Goal: Task Accomplishment & Management: Use online tool/utility

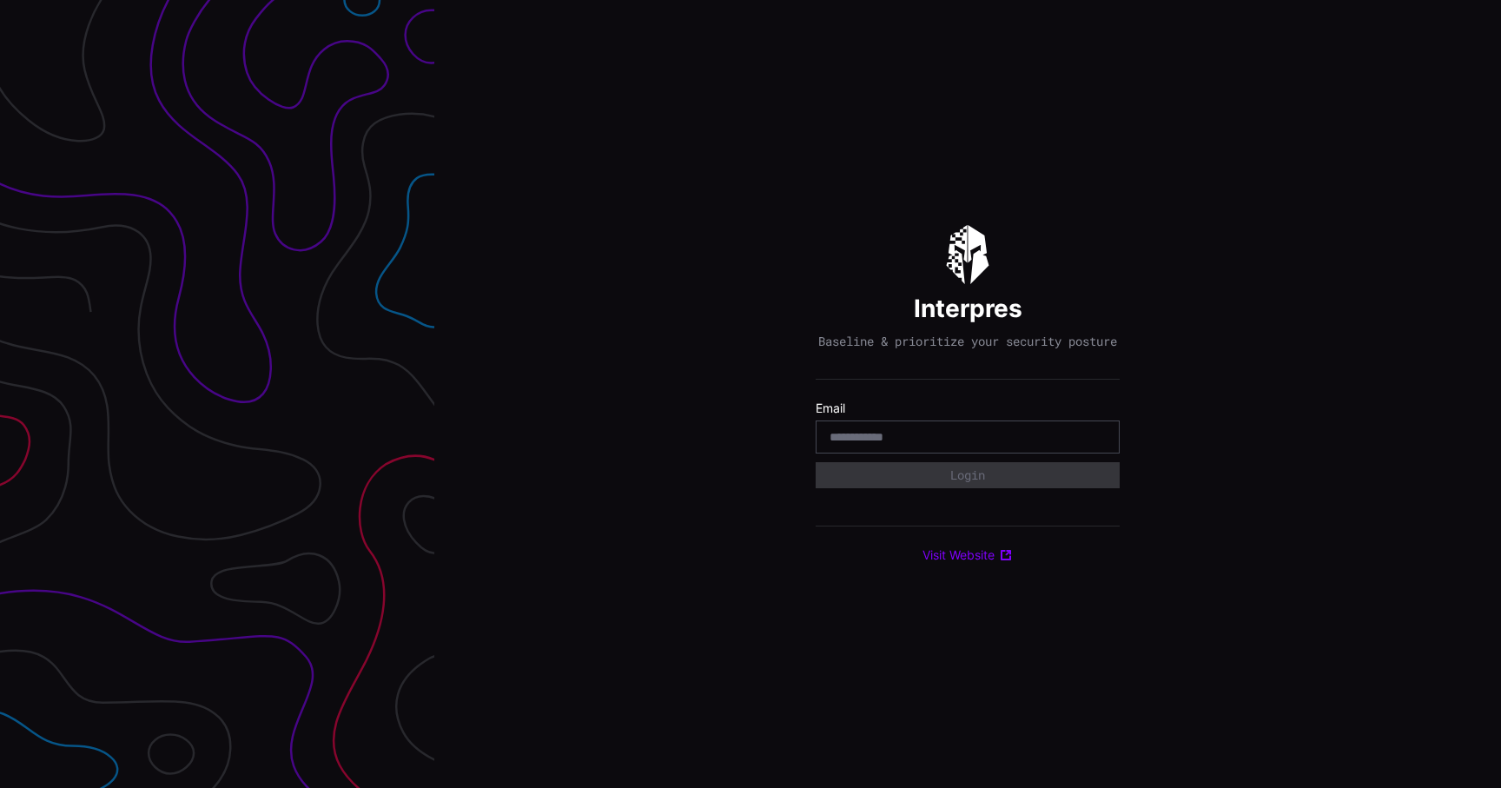
type input "**********"
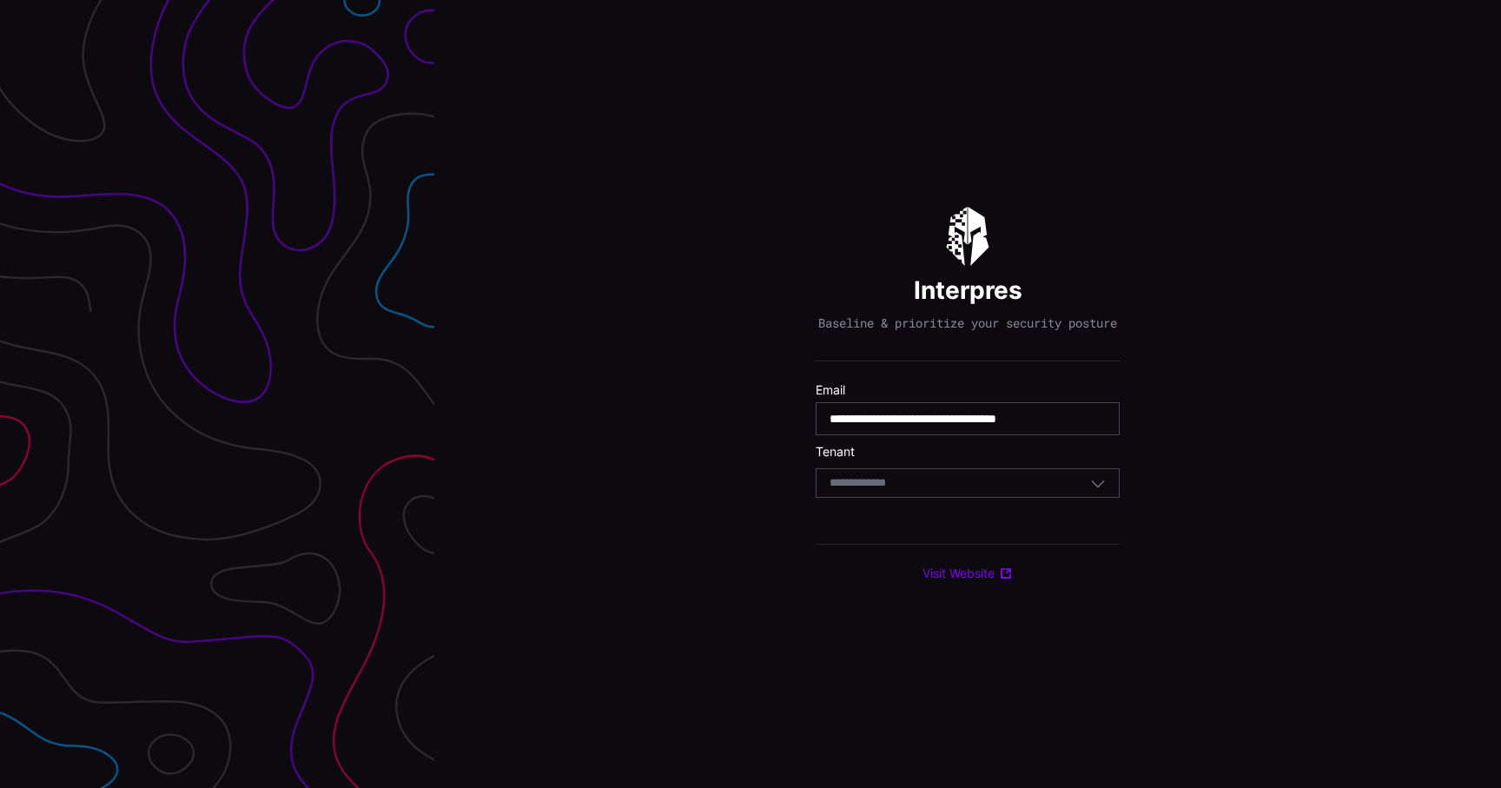
click at [933, 491] on div "Select Tenant" at bounding box center [959, 483] width 261 height 16
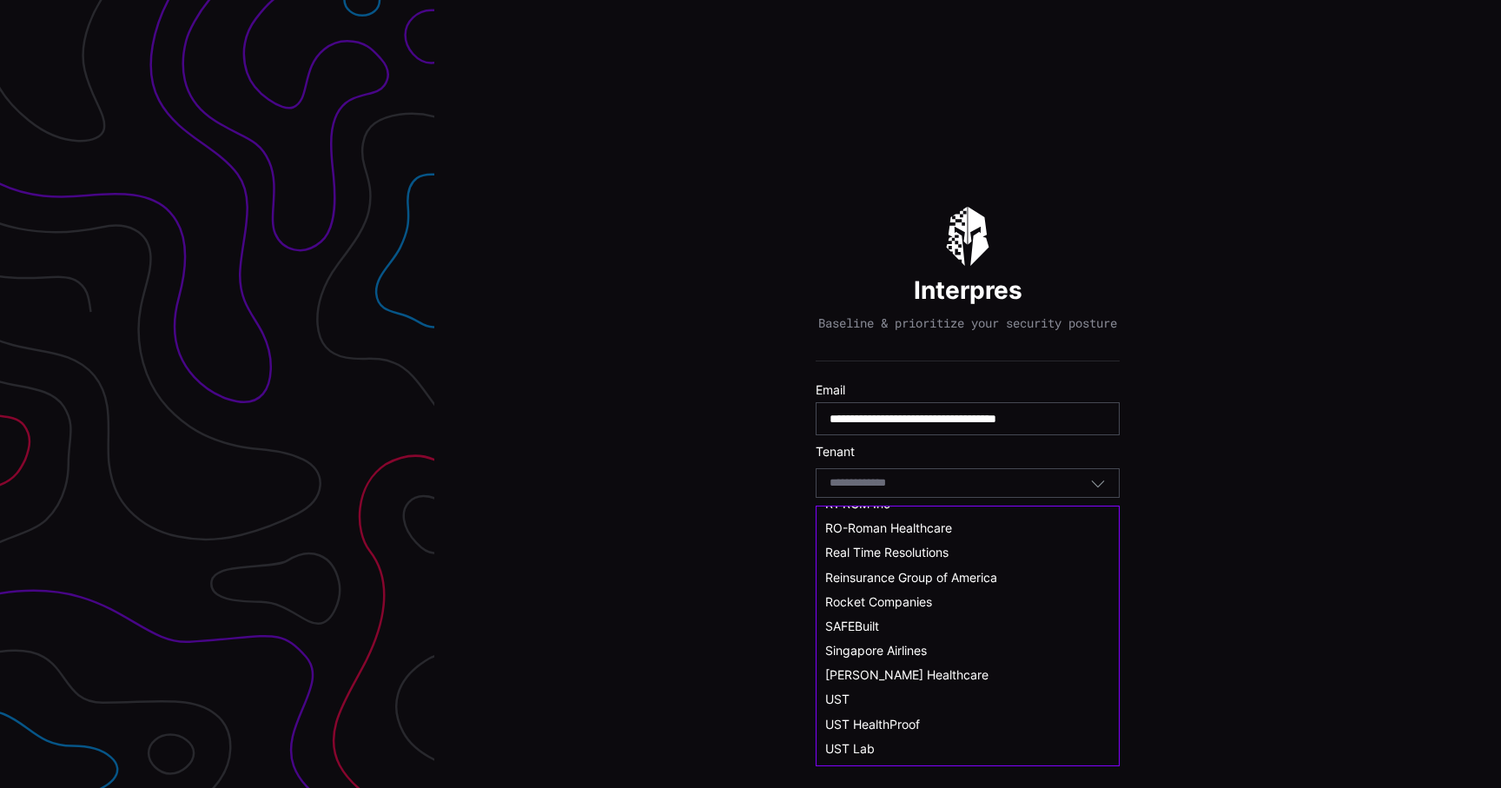
scroll to position [957, 0]
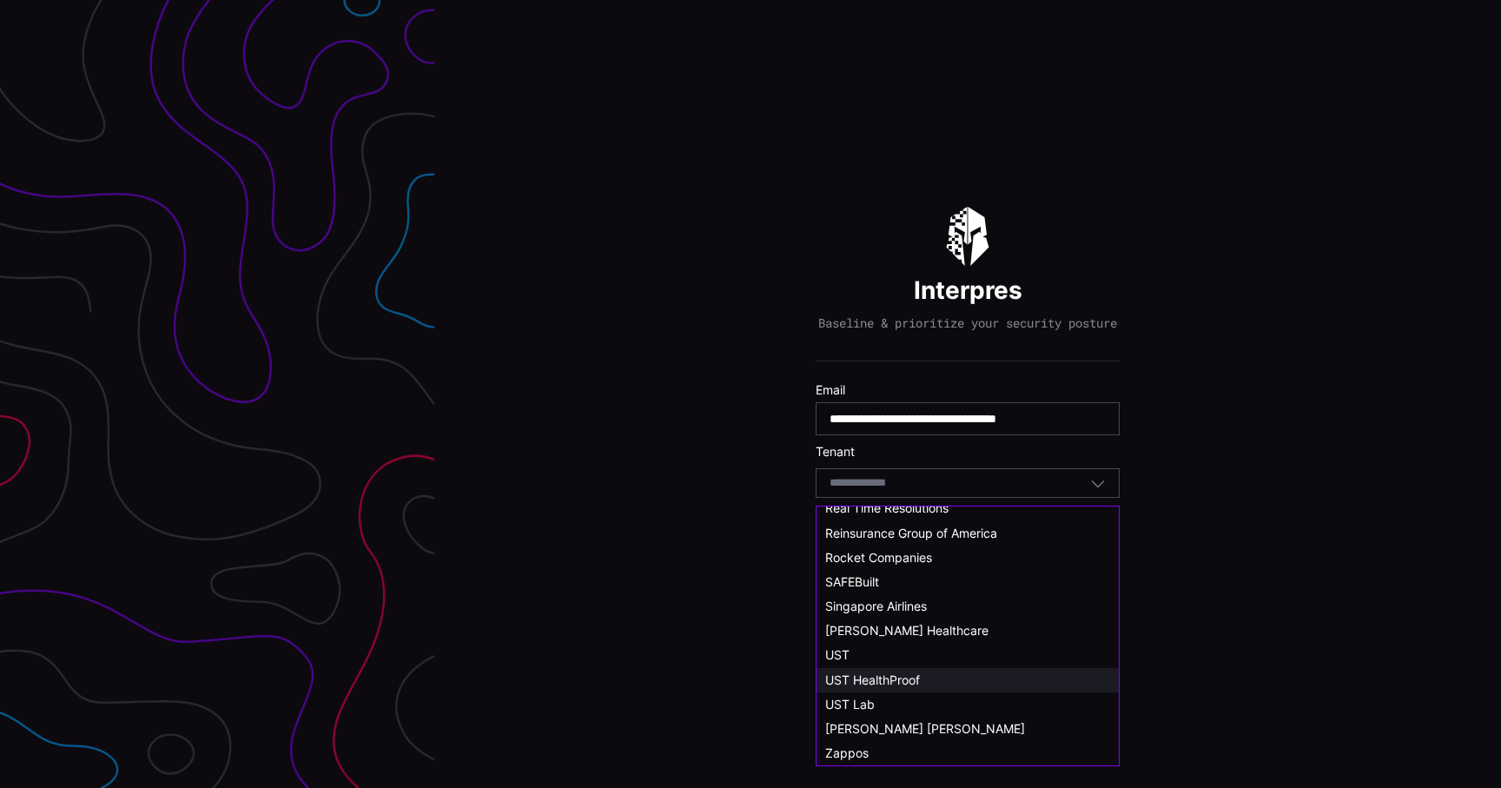
click at [901, 681] on span "UST HealthProof" at bounding box center [872, 679] width 95 height 15
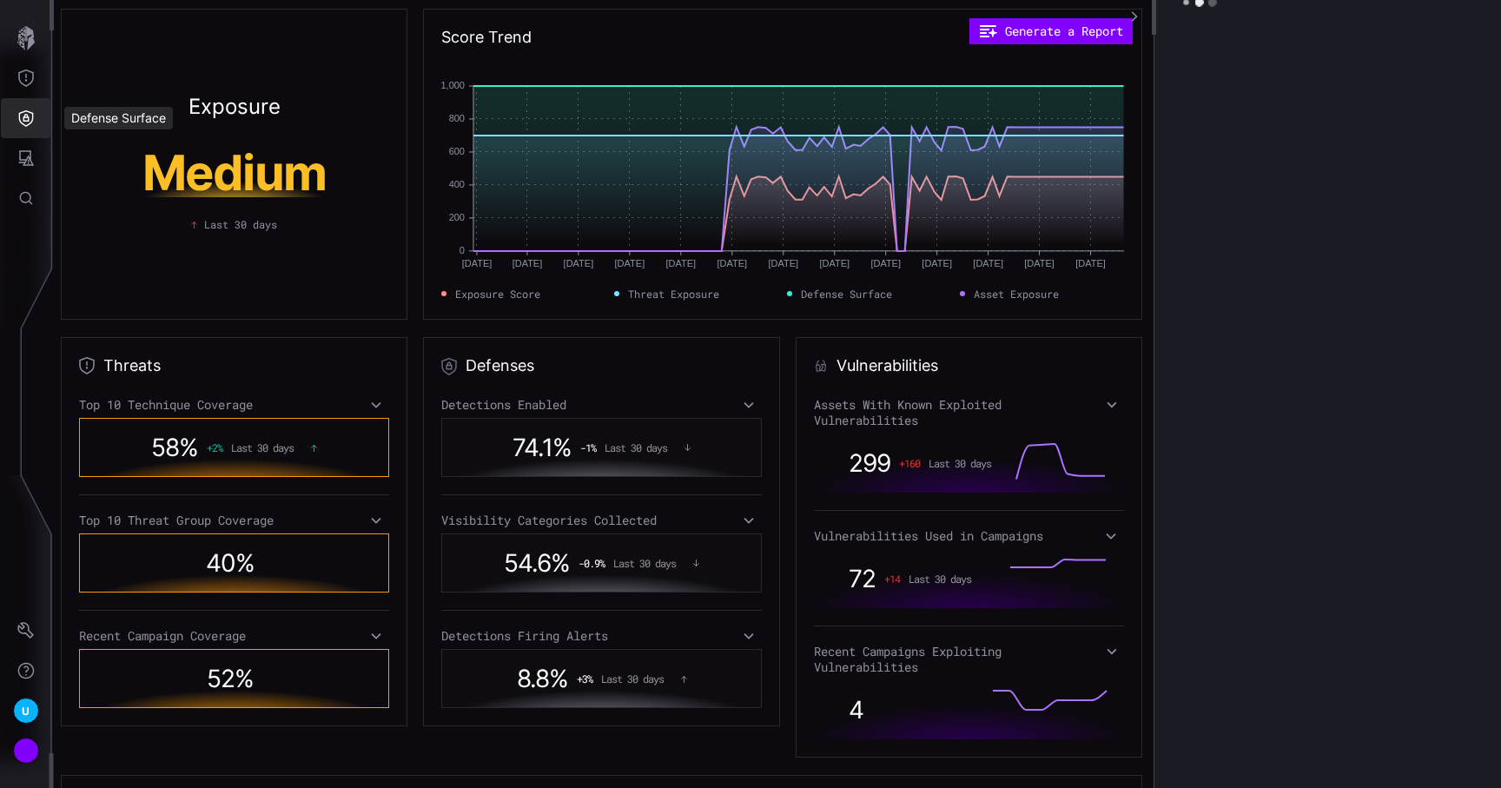
click at [29, 114] on icon "Defense Surface" at bounding box center [25, 117] width 17 height 17
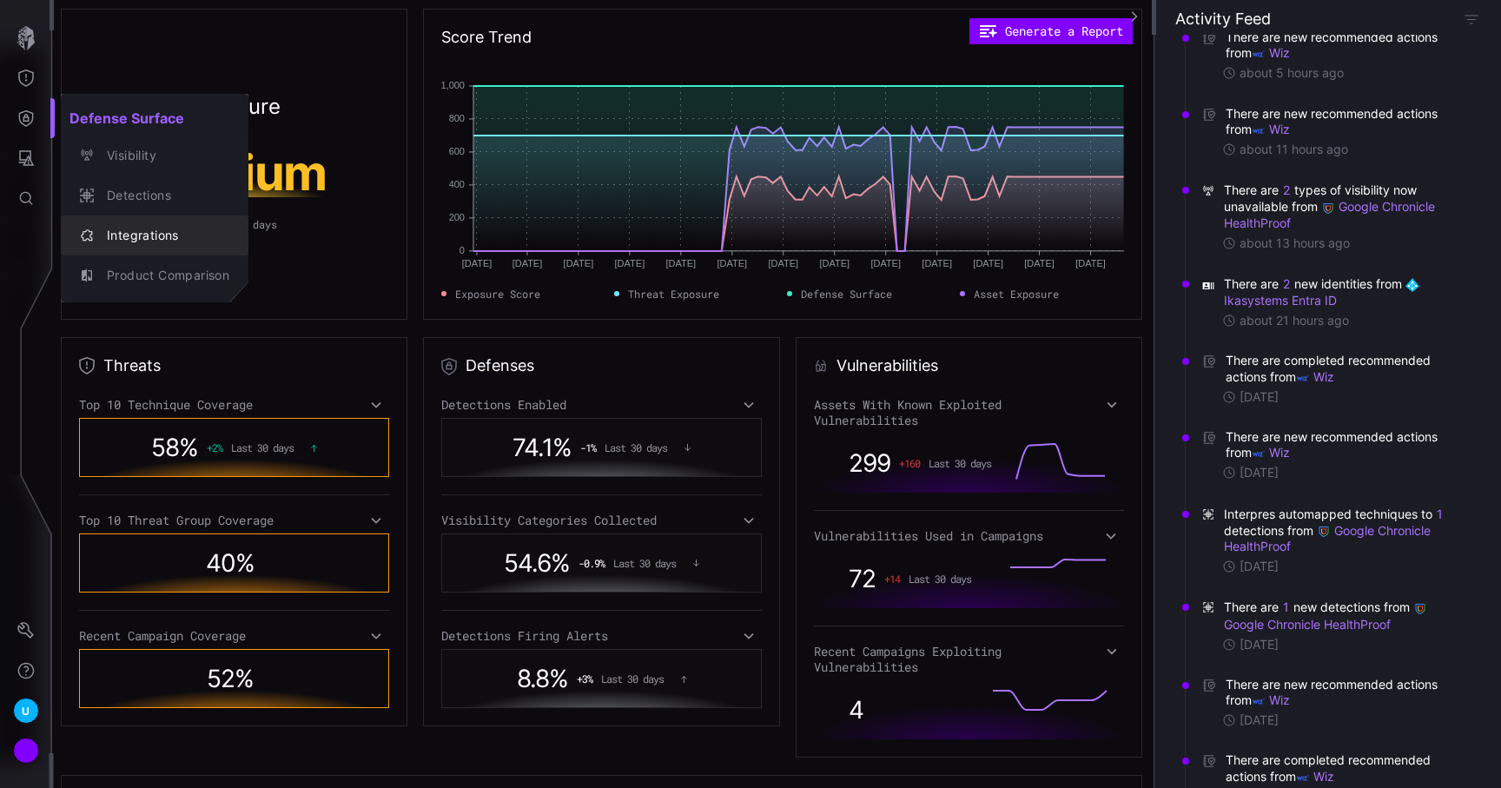
click at [163, 236] on div "Integrations" at bounding box center [163, 236] width 131 height 22
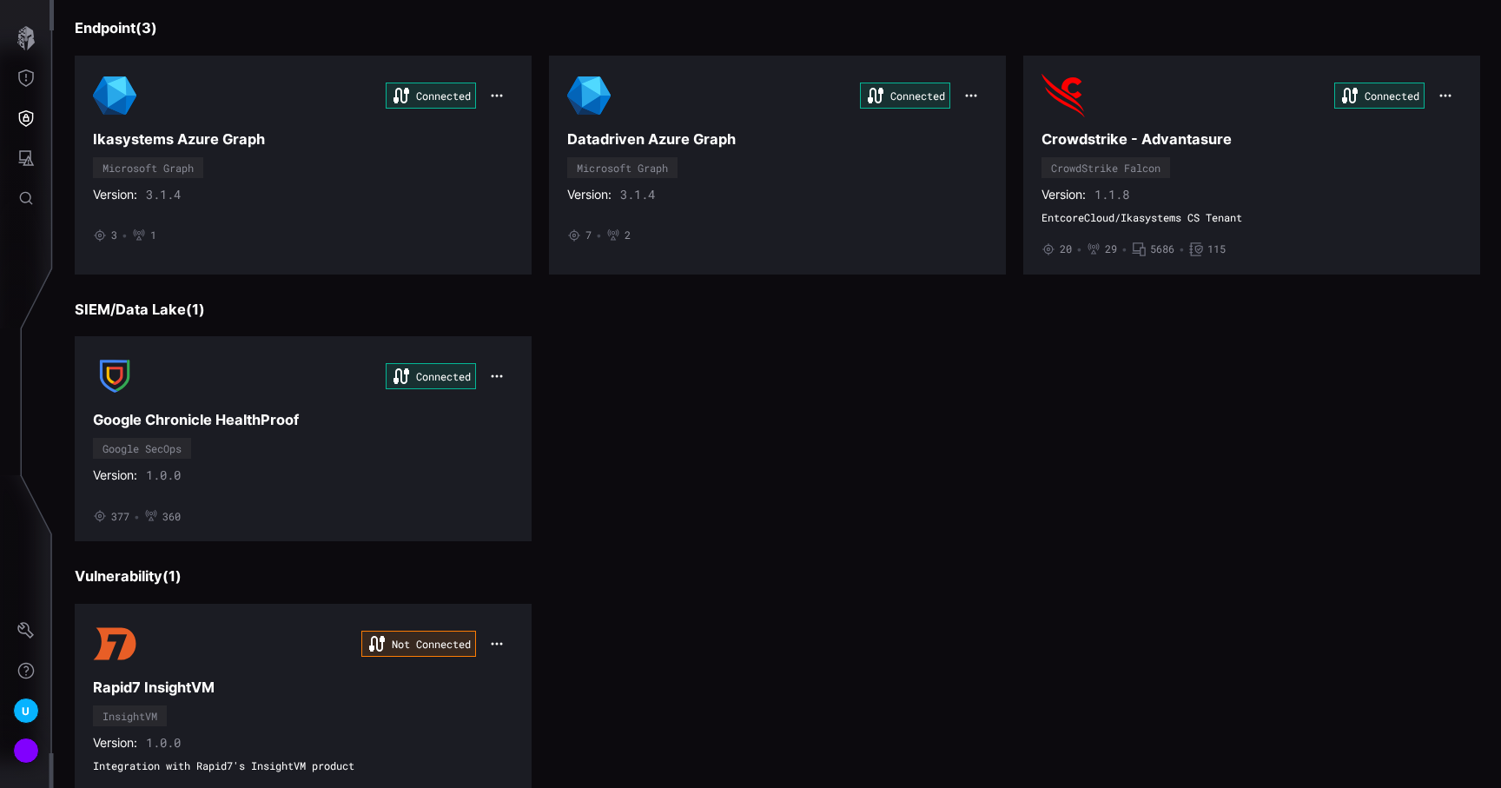
scroll to position [451, 0]
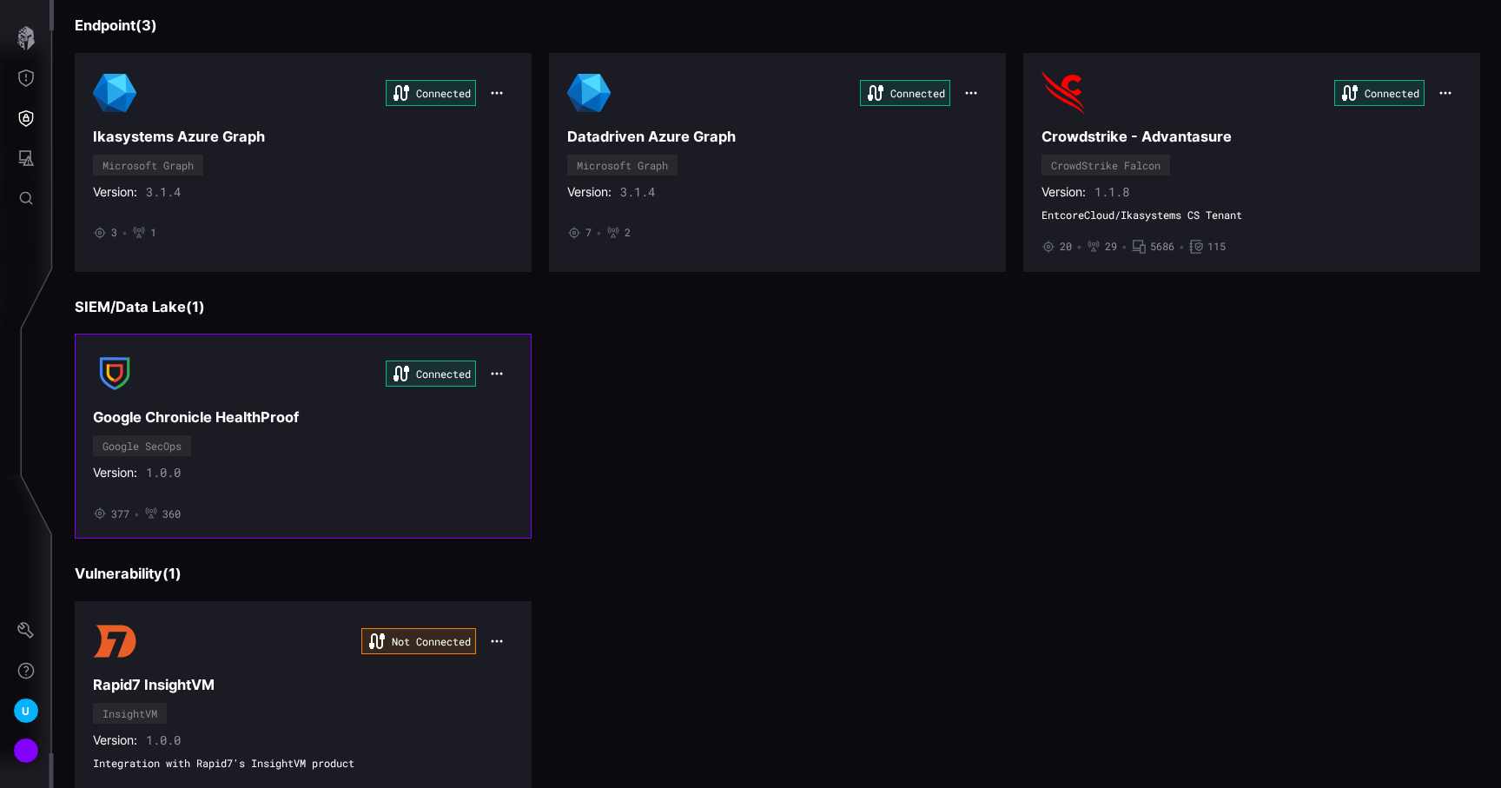
click at [447, 414] on h3 "Google Chronicle HealthProof" at bounding box center [303, 417] width 420 height 18
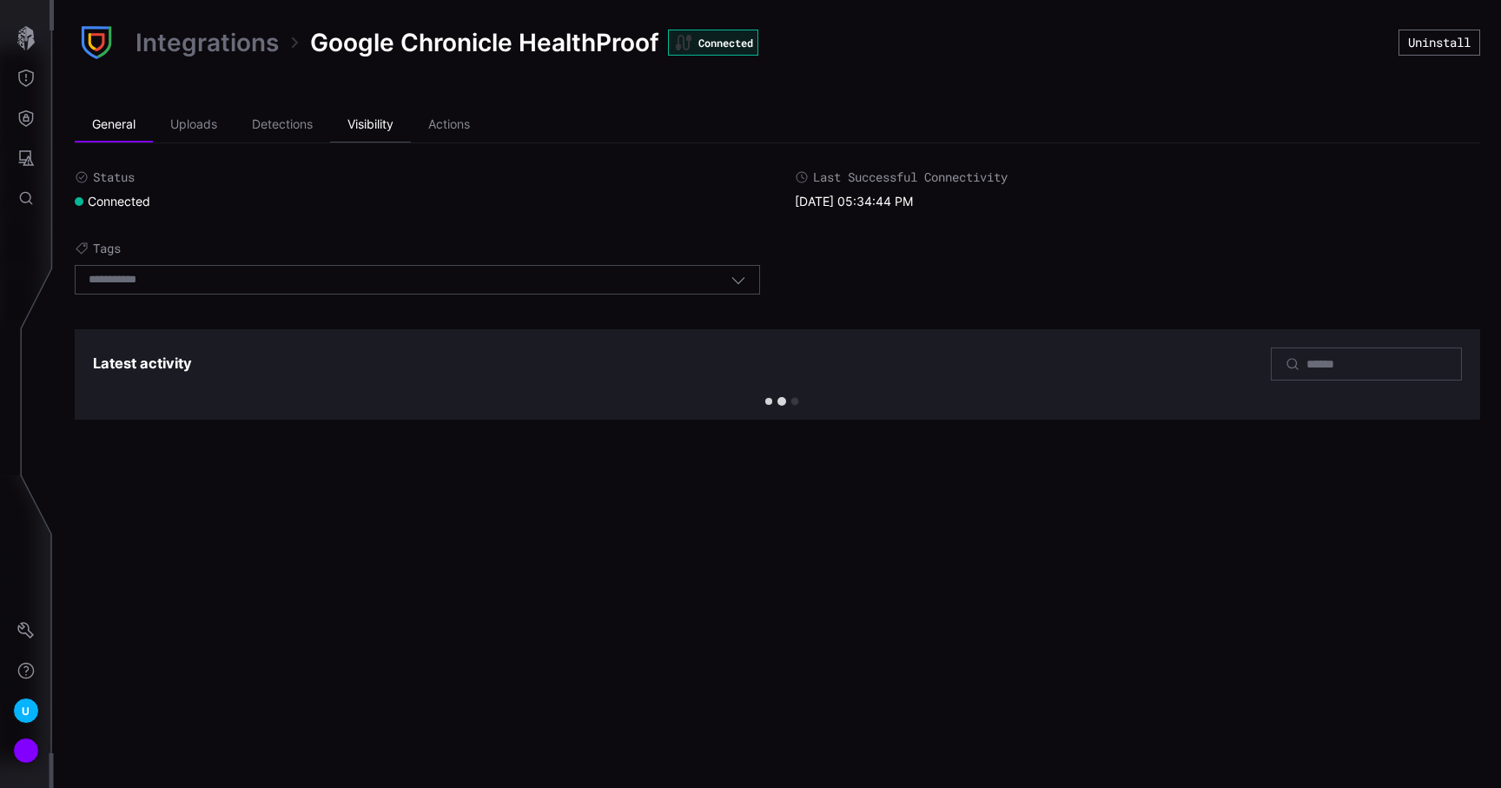
click at [370, 124] on li "Visibility" at bounding box center [370, 125] width 81 height 35
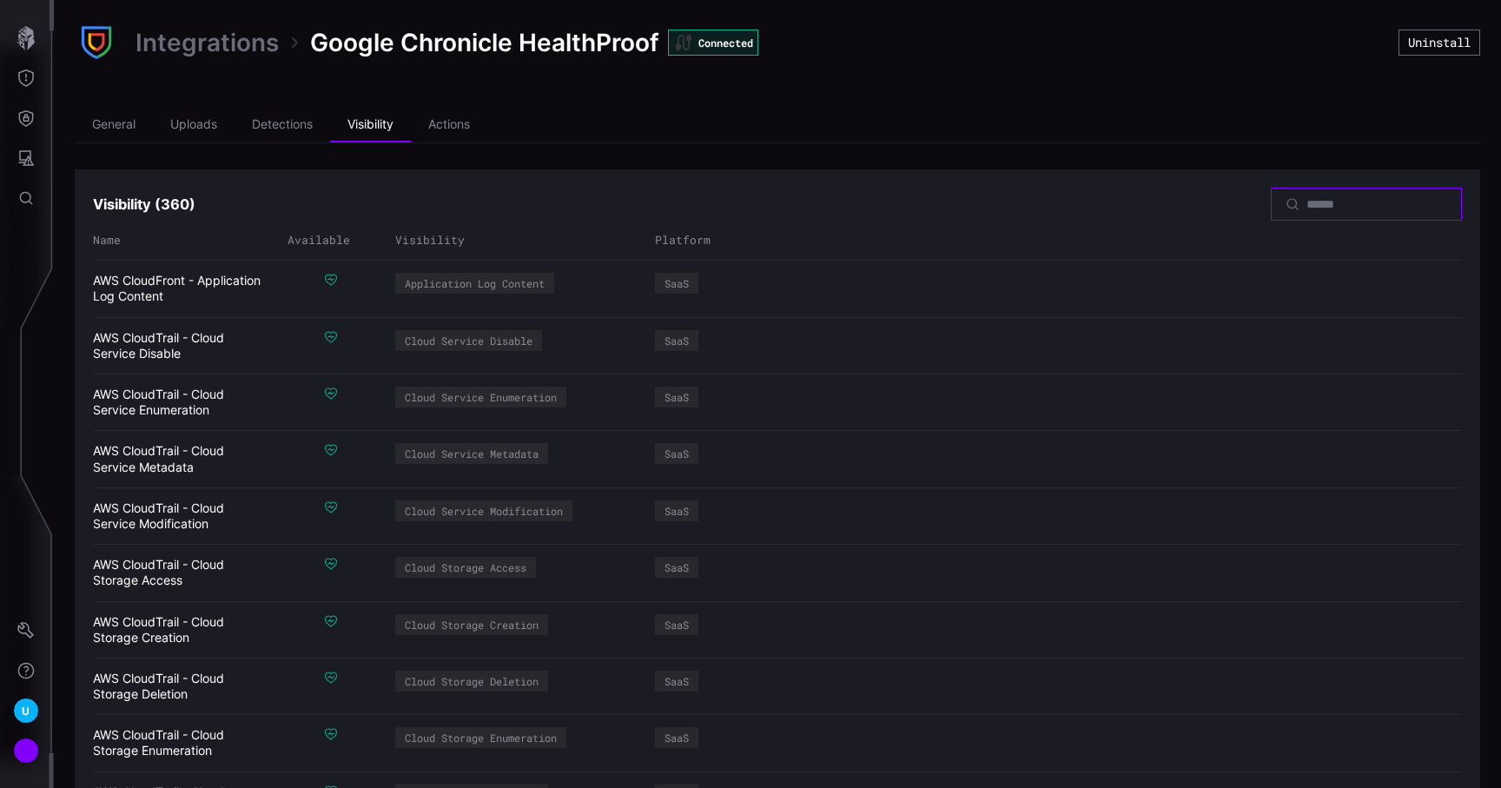
click at [1306, 201] on input at bounding box center [1367, 204] width 122 height 16
type input "********"
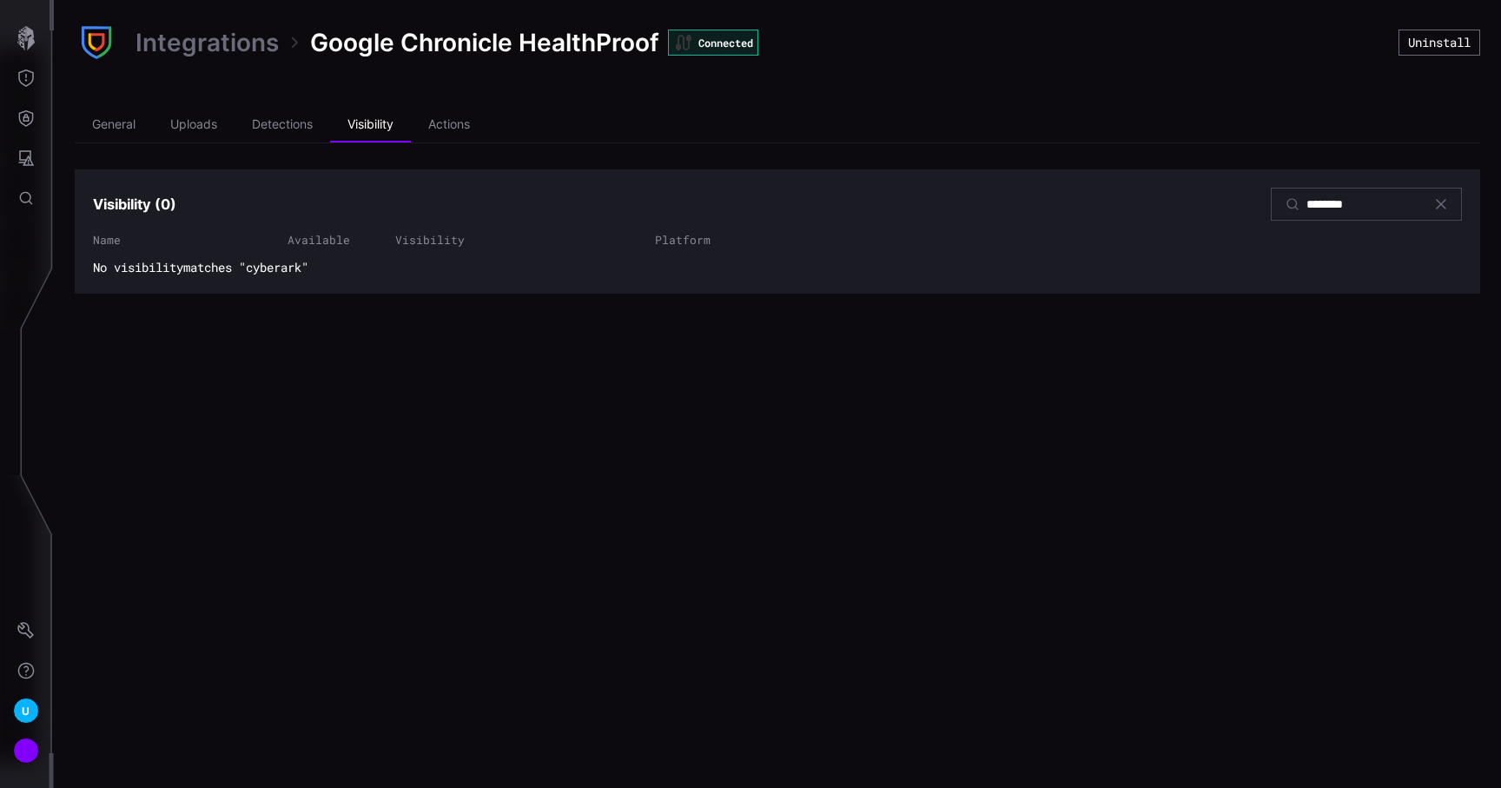
click at [1440, 207] on icon at bounding box center [1441, 204] width 14 height 14
